Goal: Information Seeking & Learning: Learn about a topic

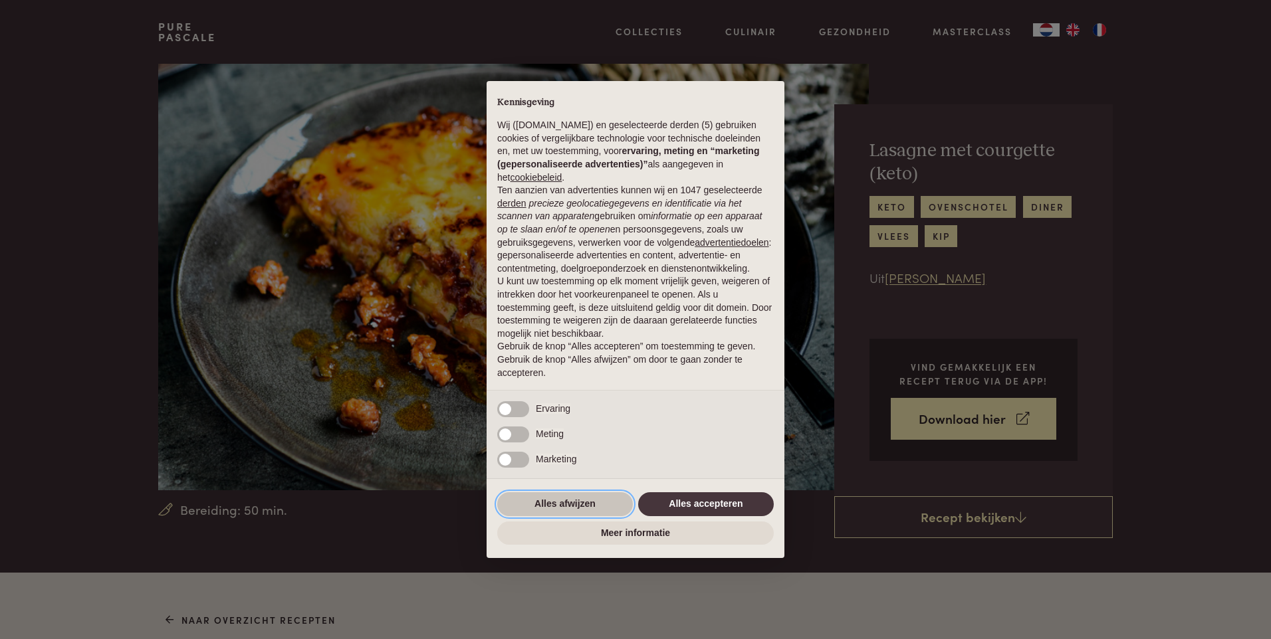
click at [596, 501] on button "Alles afwijzen" at bounding box center [565, 504] width 136 height 24
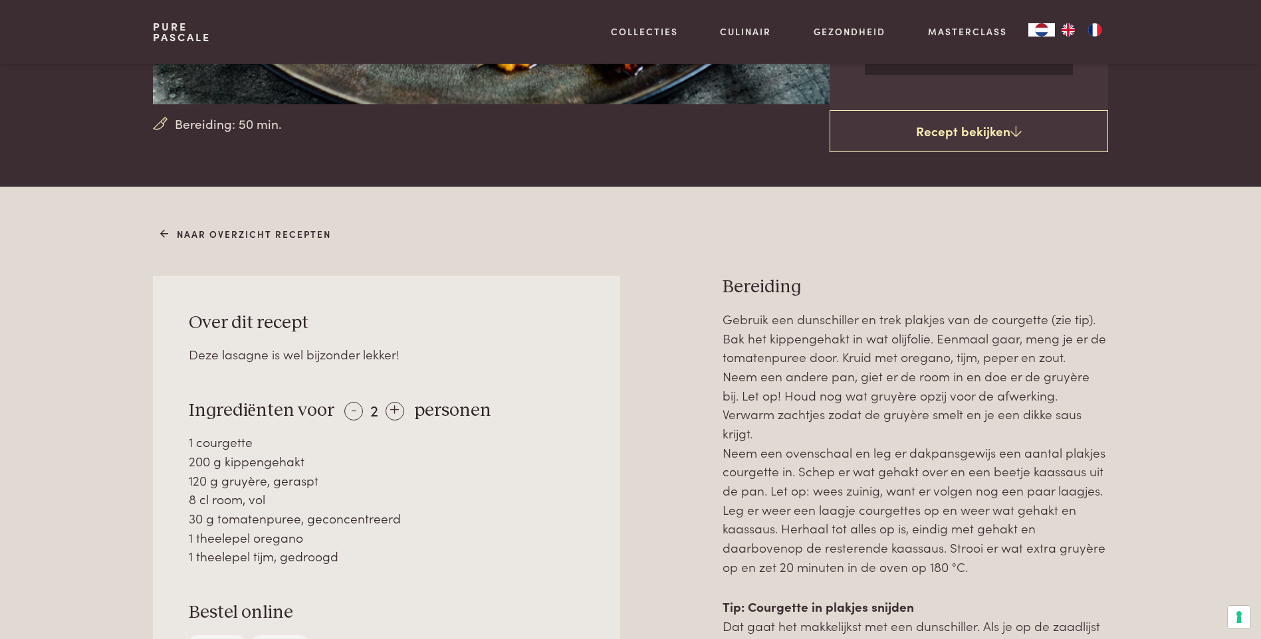
scroll to position [532, 0]
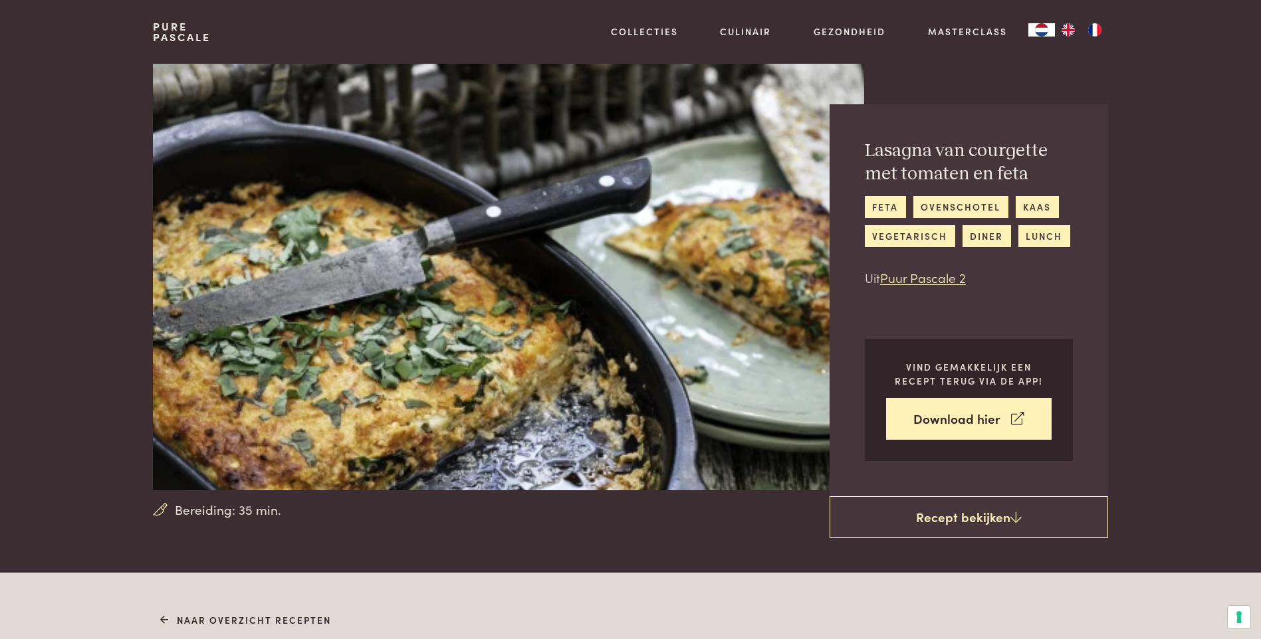
click at [869, 161] on div "[PERSON_NAME] met tomaten en feta feta ovenschotel kaas vegetarisch diner lunch…" at bounding box center [968, 300] width 278 height 392
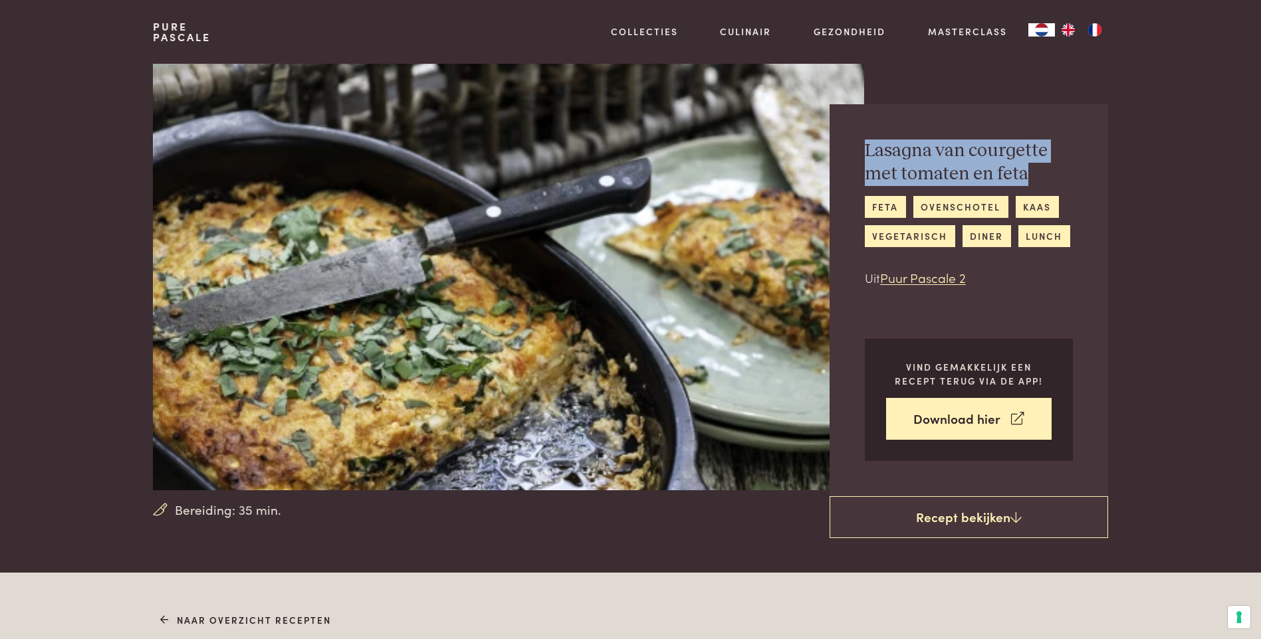
drag, startPoint x: 857, startPoint y: 145, endPoint x: 1031, endPoint y: 170, distance: 175.3
click at [1031, 170] on div "[PERSON_NAME] met tomaten en feta feta ovenschotel kaas vegetarisch diner lunch…" at bounding box center [968, 300] width 278 height 392
drag, startPoint x: 1031, startPoint y: 170, endPoint x: 962, endPoint y: 158, distance: 70.3
copy h2 "Lasagna van courgette met tomaten en feta"
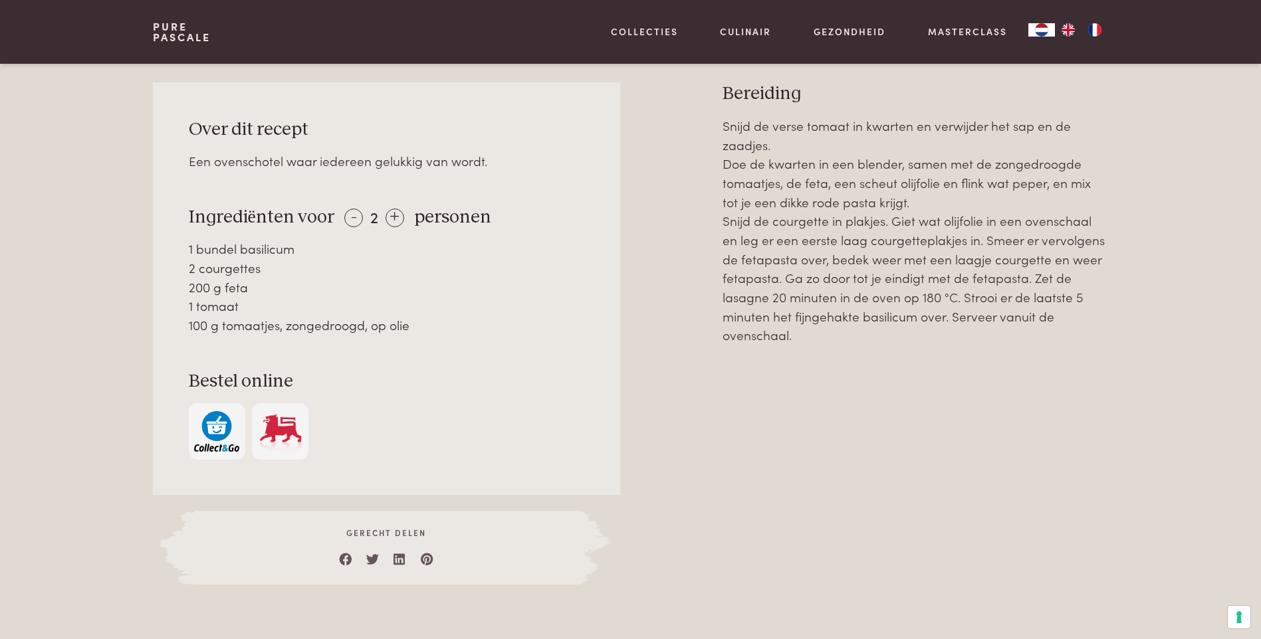
scroll to position [598, 0]
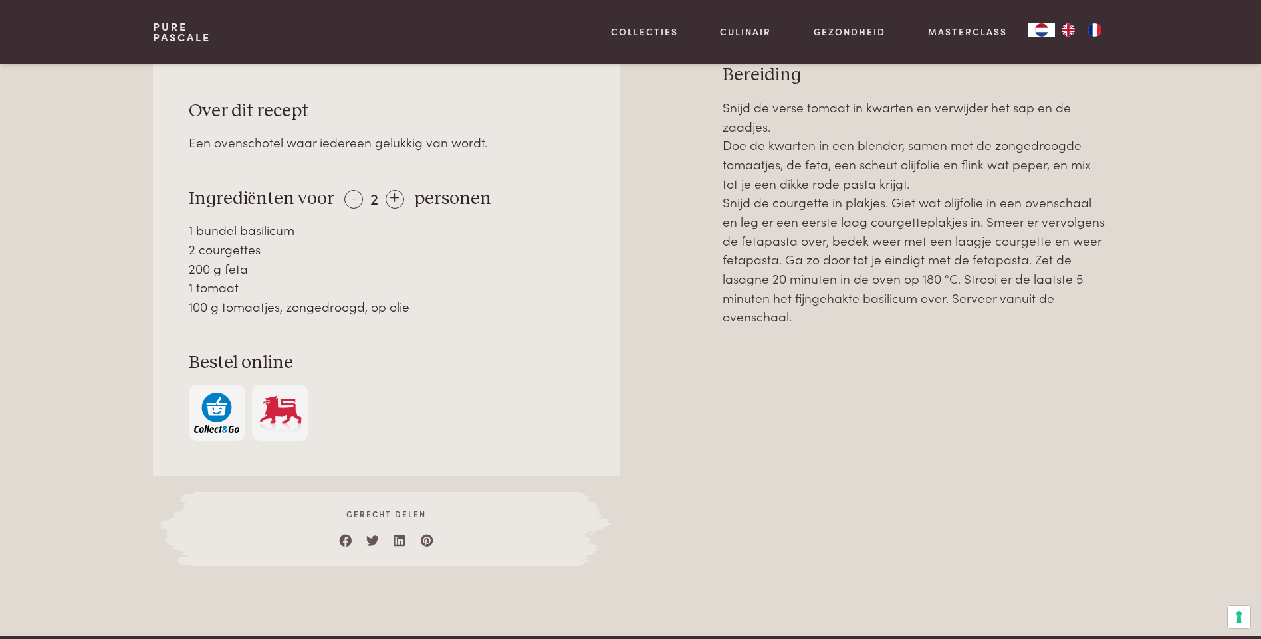
drag, startPoint x: 185, startPoint y: 228, endPoint x: 422, endPoint y: 310, distance: 251.0
click at [422, 310] on div "Over dit recept Een ovenschotel waar iedereen gelukkig van wordt. Ingrediënten …" at bounding box center [386, 270] width 467 height 413
copy div "1 bundel basilicum 2 courgettes 200 g feta 1 tomaat 100 g tomaatjes, zongedroog…"
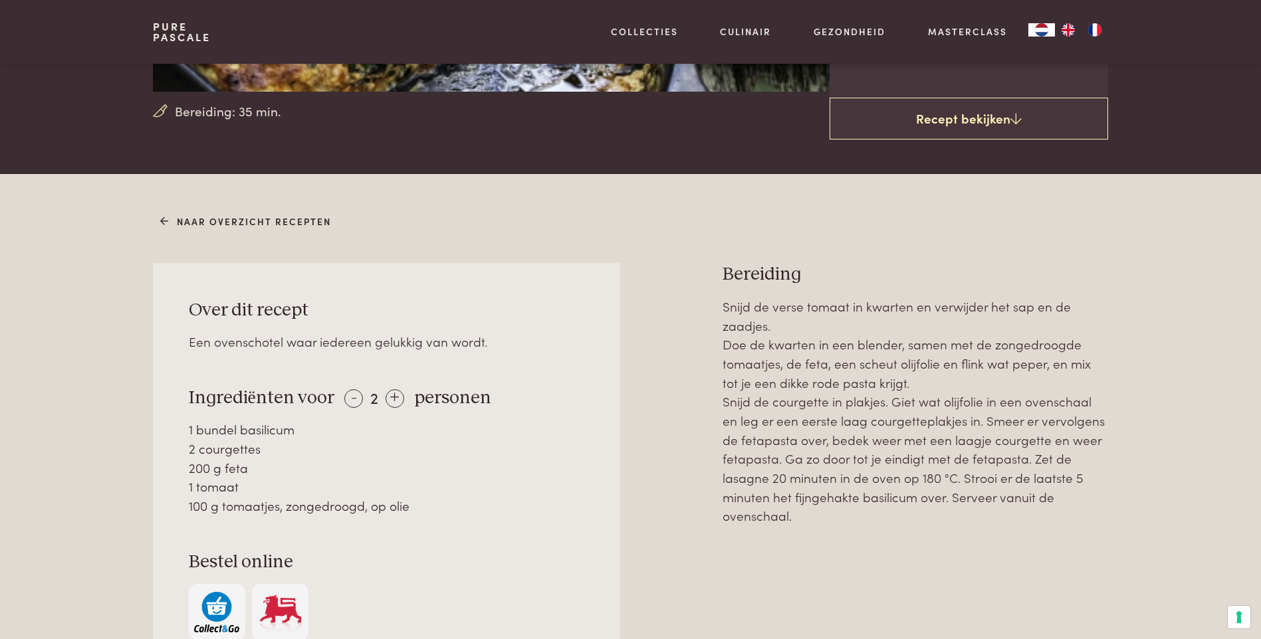
drag, startPoint x: 725, startPoint y: 300, endPoint x: 812, endPoint y: 518, distance: 233.9
click at [812, 518] on p "Snijd de verse tomaat in kwarten en verwijder het sap en de zaadjes. Doe de kwa…" at bounding box center [914, 411] width 385 height 229
drag, startPoint x: 812, startPoint y: 518, endPoint x: 881, endPoint y: 433, distance: 109.5
copy p "Snijd de verse tomaat in kwarten en verwijder het sap en de zaadjes. Doe de kwa…"
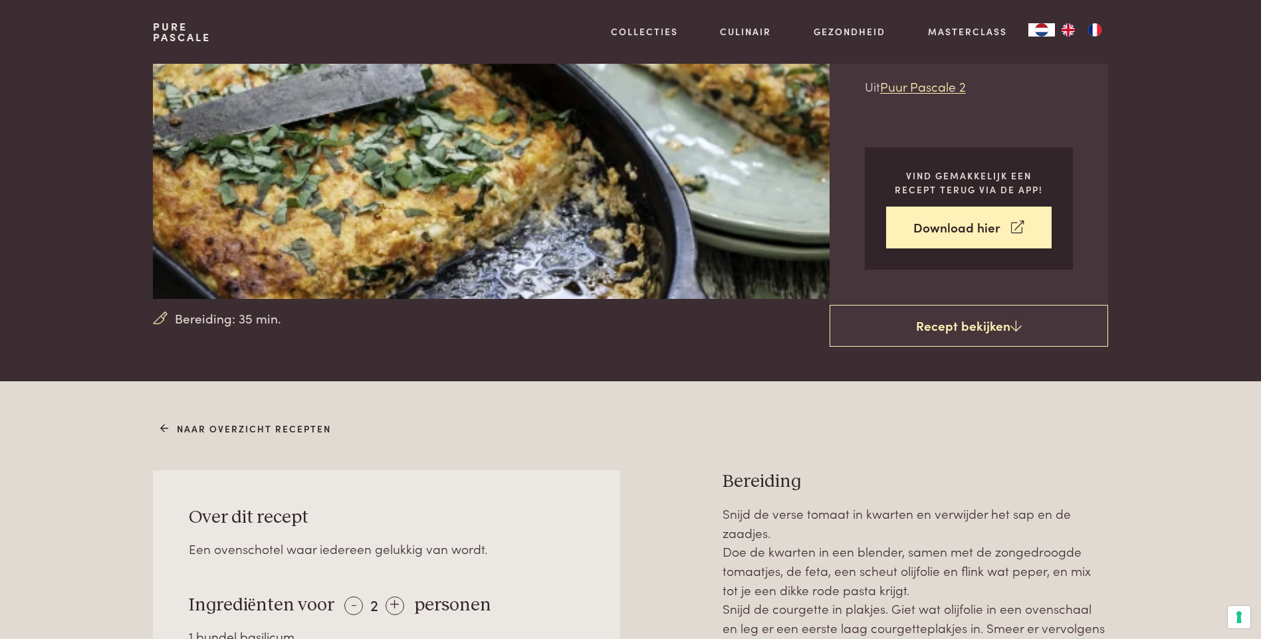
scroll to position [0, 0]
